Goal: Check status: Check status

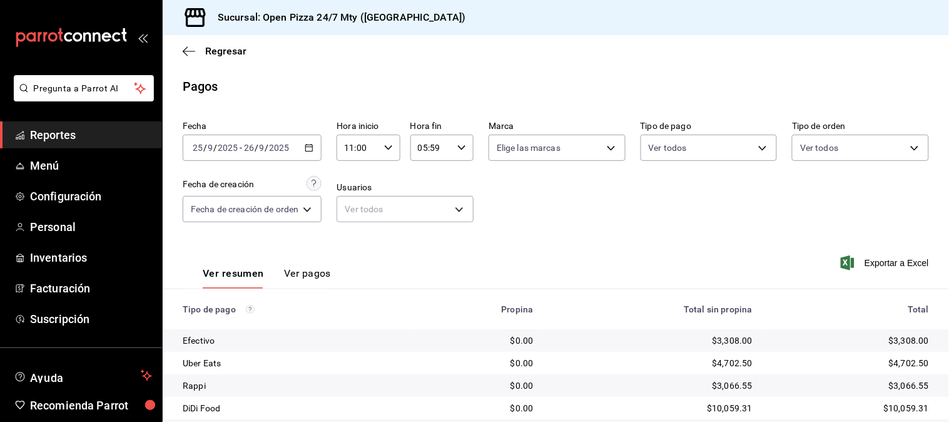
scroll to position [63, 0]
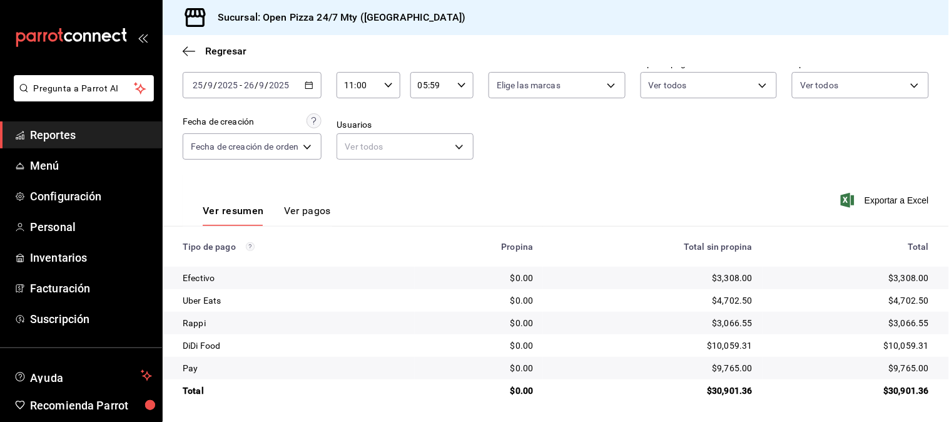
click at [314, 83] on icon "button" at bounding box center [309, 85] width 9 height 9
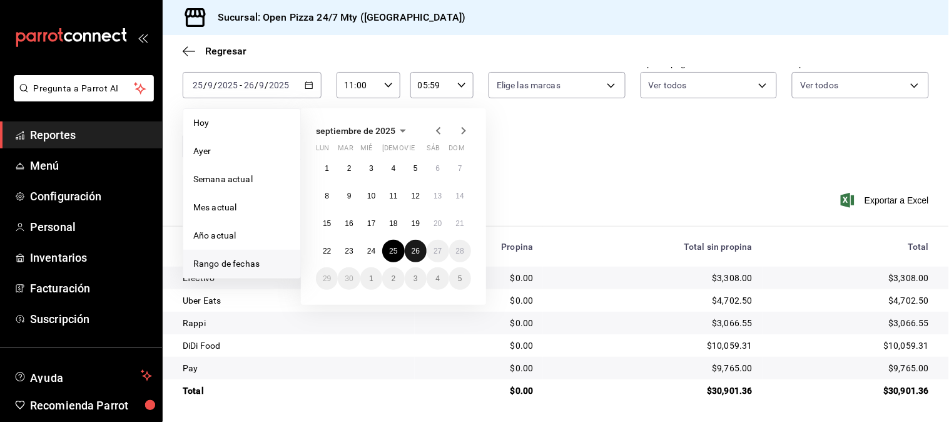
click at [416, 251] on abbr "26" at bounding box center [416, 251] width 8 height 9
click at [420, 253] on button "26" at bounding box center [416, 251] width 22 height 23
type input "00:00"
type input "23:59"
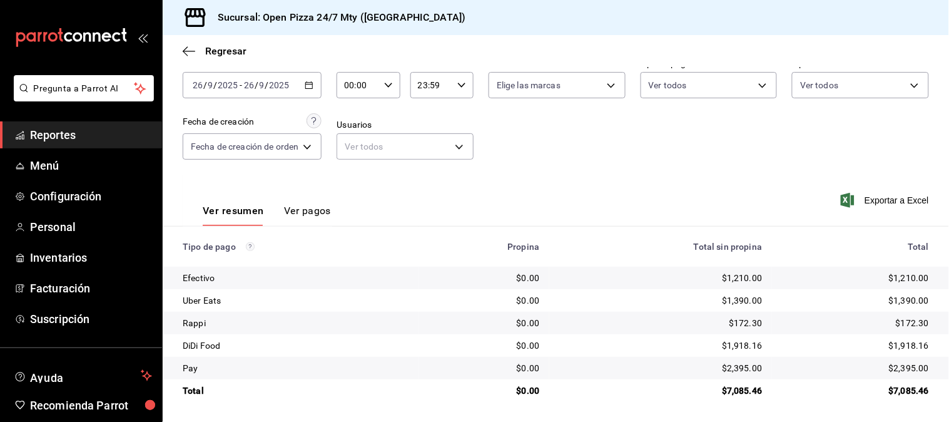
click at [574, 155] on div "Fecha [DATE] [DATE] - [DATE] [DATE] Hora inicio 00:00 Hora inicio Hora fin 23:5…" at bounding box center [556, 113] width 747 height 121
click at [357, 86] on input "00:00" at bounding box center [358, 85] width 42 height 25
click at [348, 160] on button "11" at bounding box center [354, 169] width 26 height 25
type input "11:00"
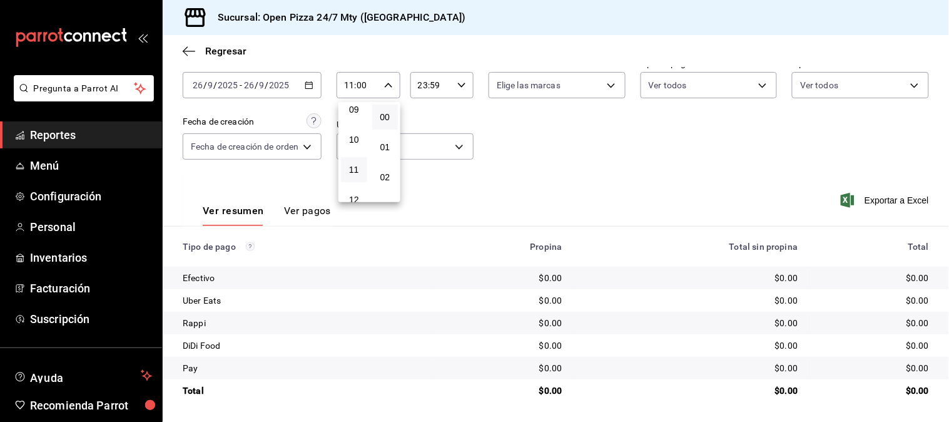
click at [527, 159] on div at bounding box center [474, 211] width 949 height 422
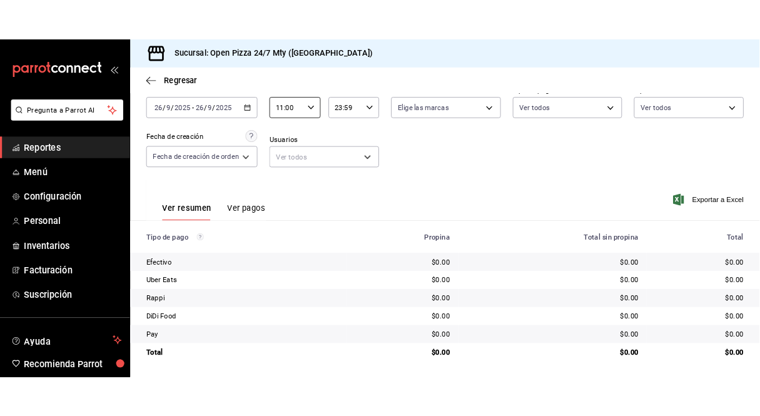
scroll to position [63, 0]
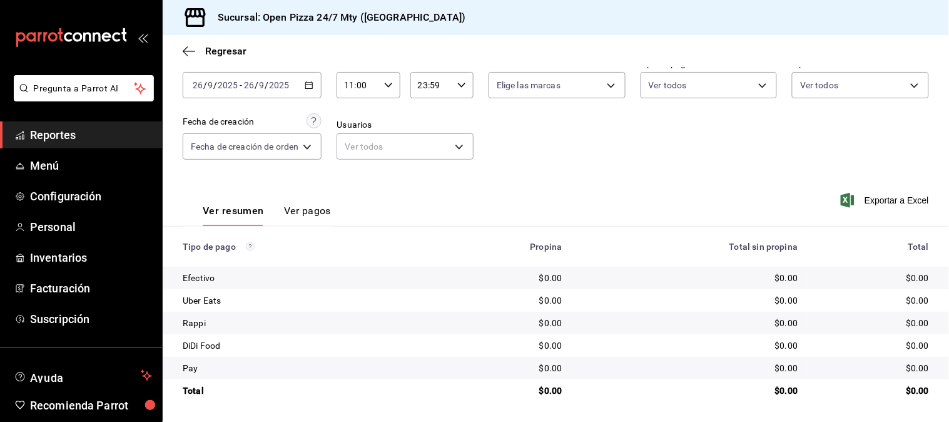
click at [527, 159] on div "Fecha [DATE] [DATE] - [DATE] [DATE] Hora inicio 11:00 Hora inicio Hora fin 23:5…" at bounding box center [556, 113] width 747 height 121
